Goal: Communication & Community: Answer question/provide support

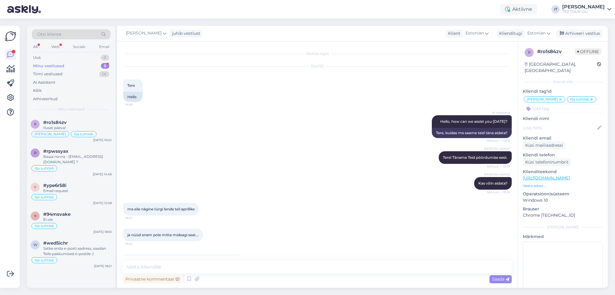
scroll to position [1435, 0]
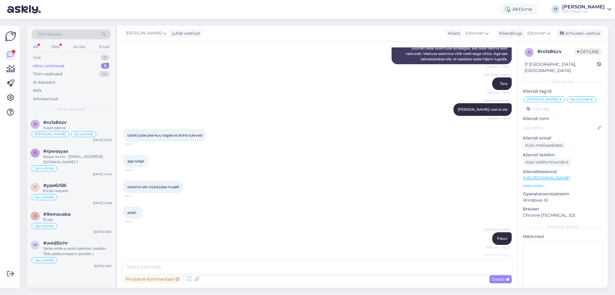
click at [96, 65] on div "Minu vestlused 5" at bounding box center [71, 66] width 79 height 8
click at [580, 35] on div "Arhiveeri vestlus" at bounding box center [579, 33] width 46 height 8
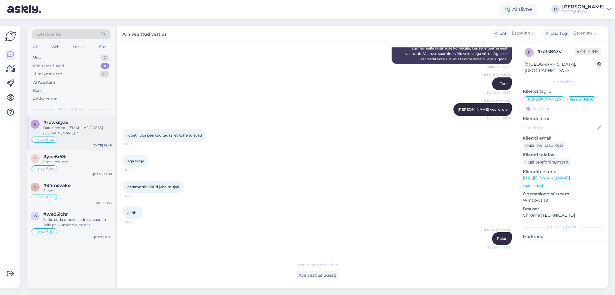
click at [92, 133] on div "Ваша почта - [EMAIL_ADDRESS][DOMAIN_NAME] ?" at bounding box center [77, 130] width 68 height 11
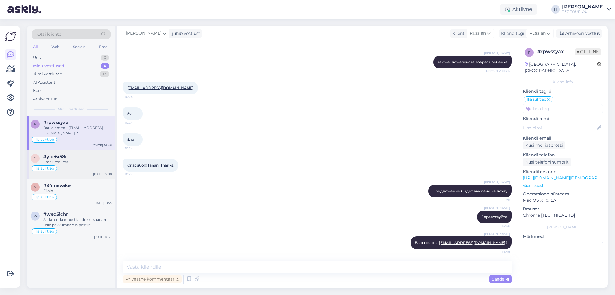
click at [72, 162] on div "Email request" at bounding box center [77, 161] width 68 height 5
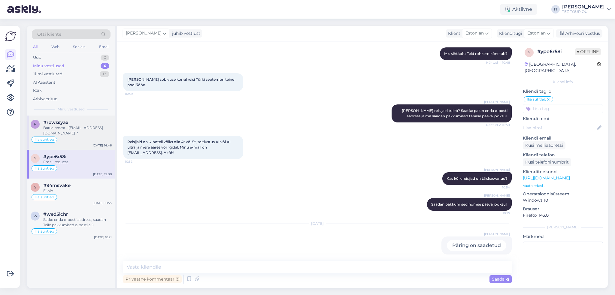
click at [86, 137] on div "Ilja suhtleb" at bounding box center [71, 139] width 81 height 7
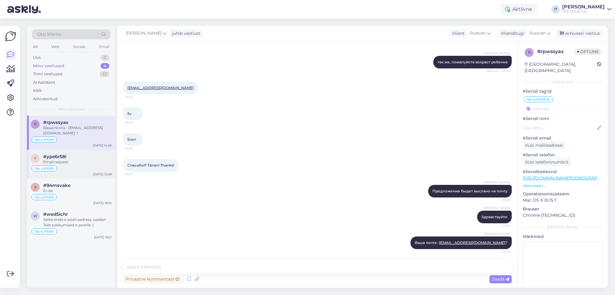
click at [82, 168] on div "Ilja suhtleb" at bounding box center [71, 168] width 81 height 7
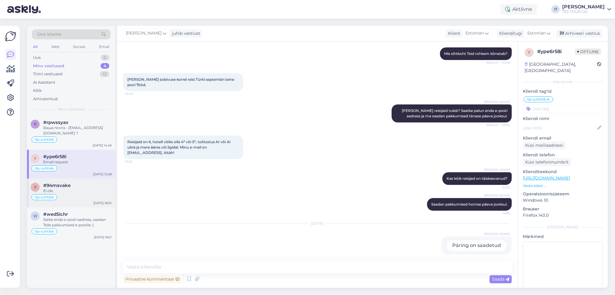
click at [88, 188] on div "Ei ole" at bounding box center [77, 190] width 68 height 5
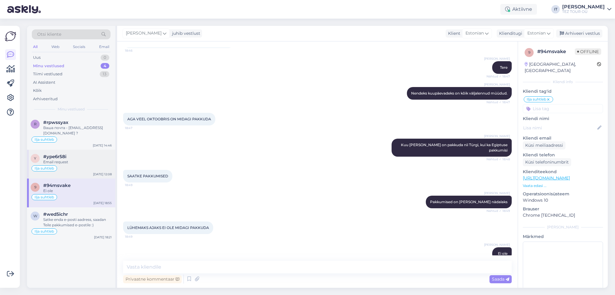
drag, startPoint x: 89, startPoint y: 165, endPoint x: 99, endPoint y: 163, distance: 10.6
click at [89, 164] on div "y #ype6r58i Email request Ilja suhtleb [DATE] 12:08" at bounding box center [71, 164] width 88 height 29
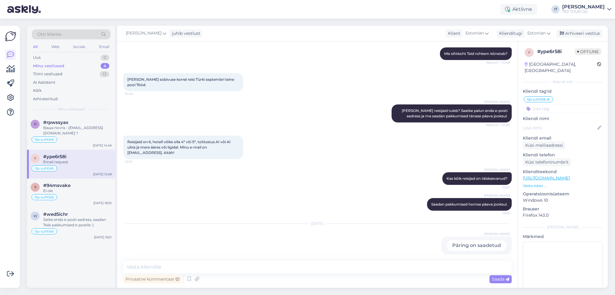
drag, startPoint x: 571, startPoint y: 32, endPoint x: 563, endPoint y: 40, distance: 10.8
click at [571, 32] on div "Arhiveeri vestlus" at bounding box center [579, 33] width 46 height 8
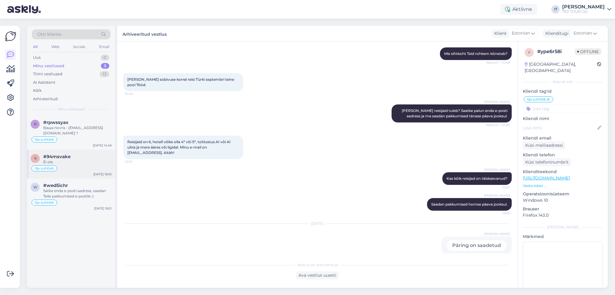
click at [85, 169] on div "Ilja suhtleb" at bounding box center [71, 168] width 81 height 7
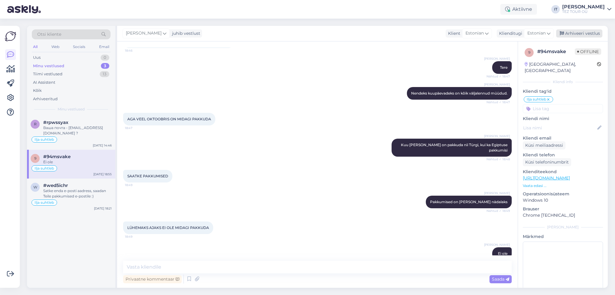
click at [583, 32] on div "Arhiveeri vestlus" at bounding box center [579, 33] width 46 height 8
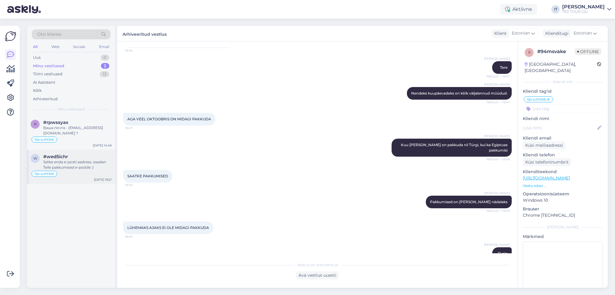
click at [83, 162] on div "Satke enda e-posti aadress, saadan Teile pakkumised e-postile :)" at bounding box center [77, 164] width 68 height 11
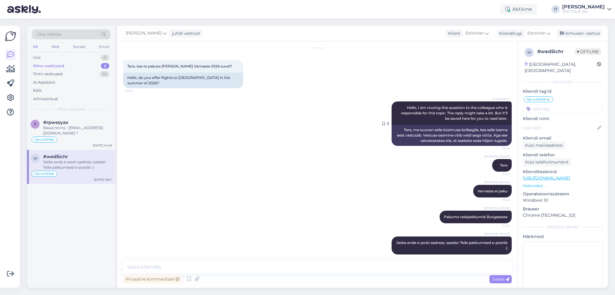
scroll to position [19, 0]
click at [578, 31] on div "Arhiveeri vestlus" at bounding box center [579, 33] width 46 height 8
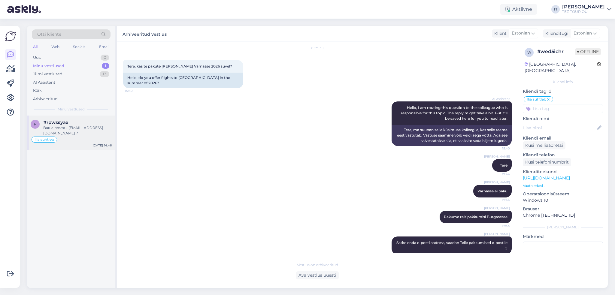
click at [87, 125] on div "#rpwssyax" at bounding box center [77, 122] width 68 height 5
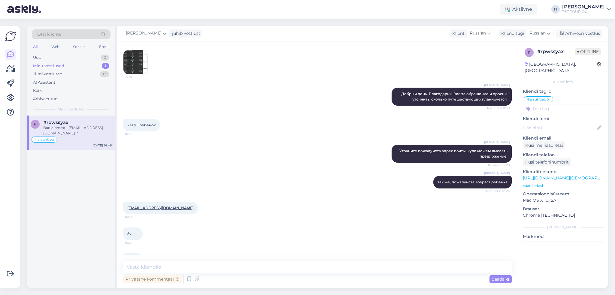
scroll to position [192, 0]
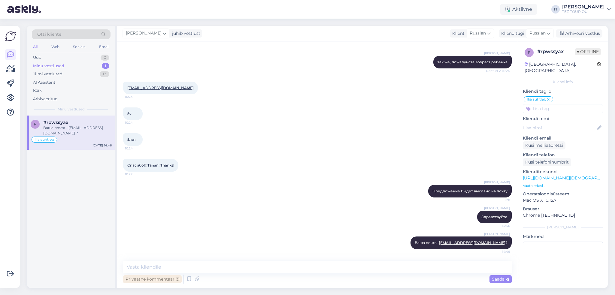
click at [145, 282] on div "Privaatne kommentaar" at bounding box center [152, 279] width 59 height 8
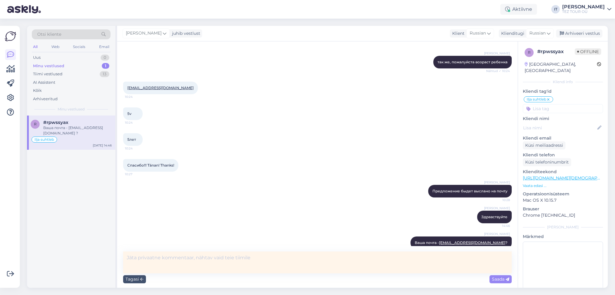
click at [189, 262] on textarea at bounding box center [317, 263] width 389 height 22
type textarea "Pakkumised saadetud - Ilja"
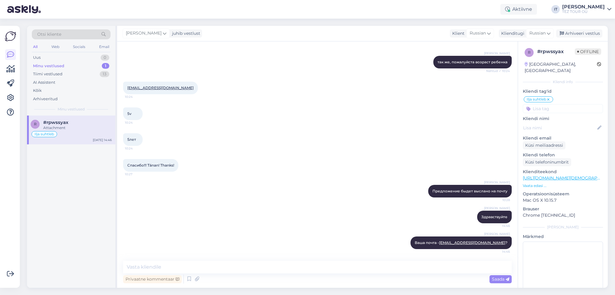
scroll to position [217, 0]
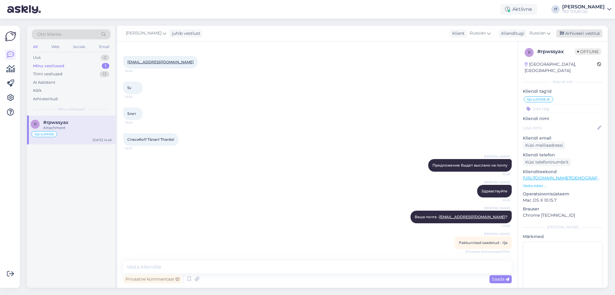
click at [580, 35] on div "Arhiveeri vestlus" at bounding box center [579, 33] width 46 height 8
